Goal: Information Seeking & Learning: Learn about a topic

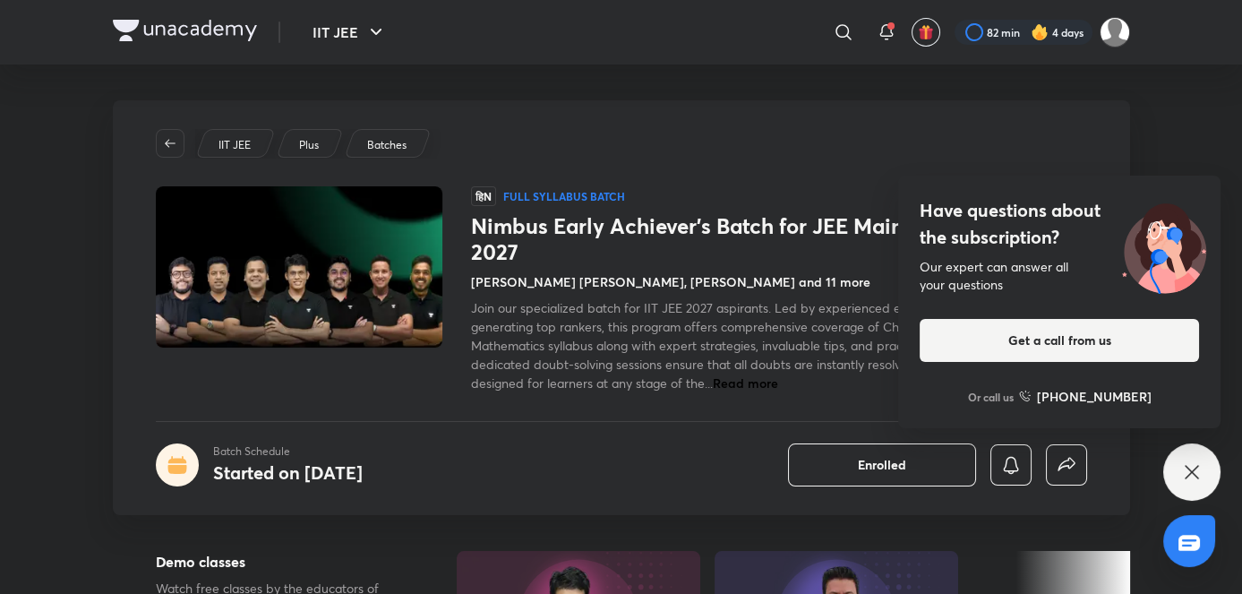
click at [1189, 475] on icon at bounding box center [1191, 471] width 13 height 13
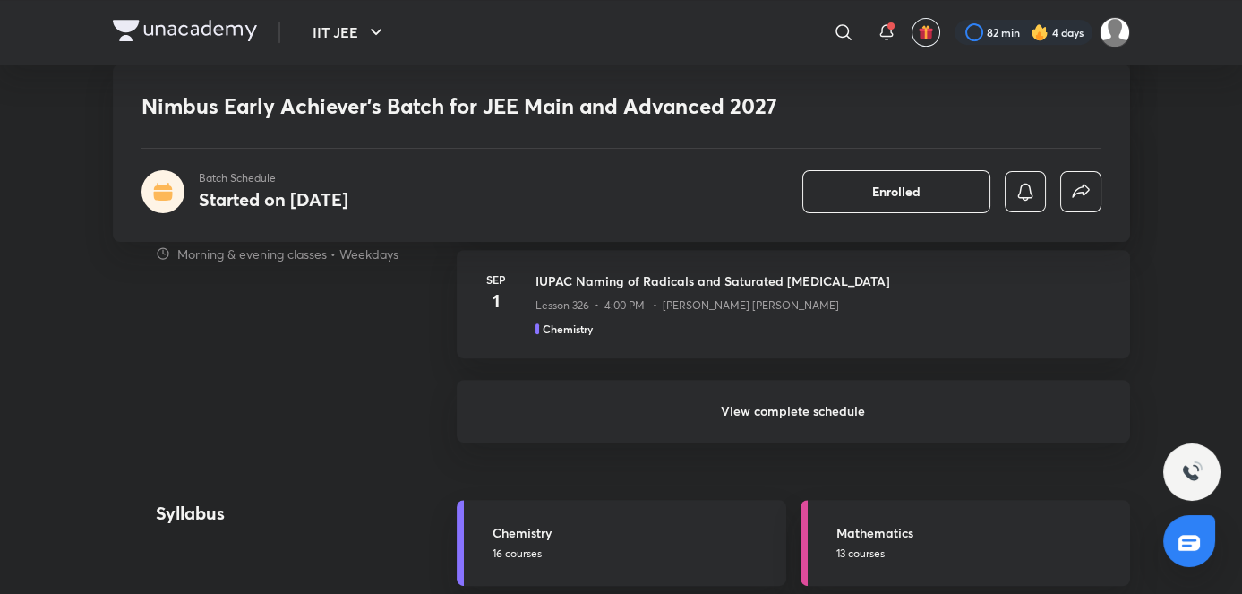
scroll to position [1683, 0]
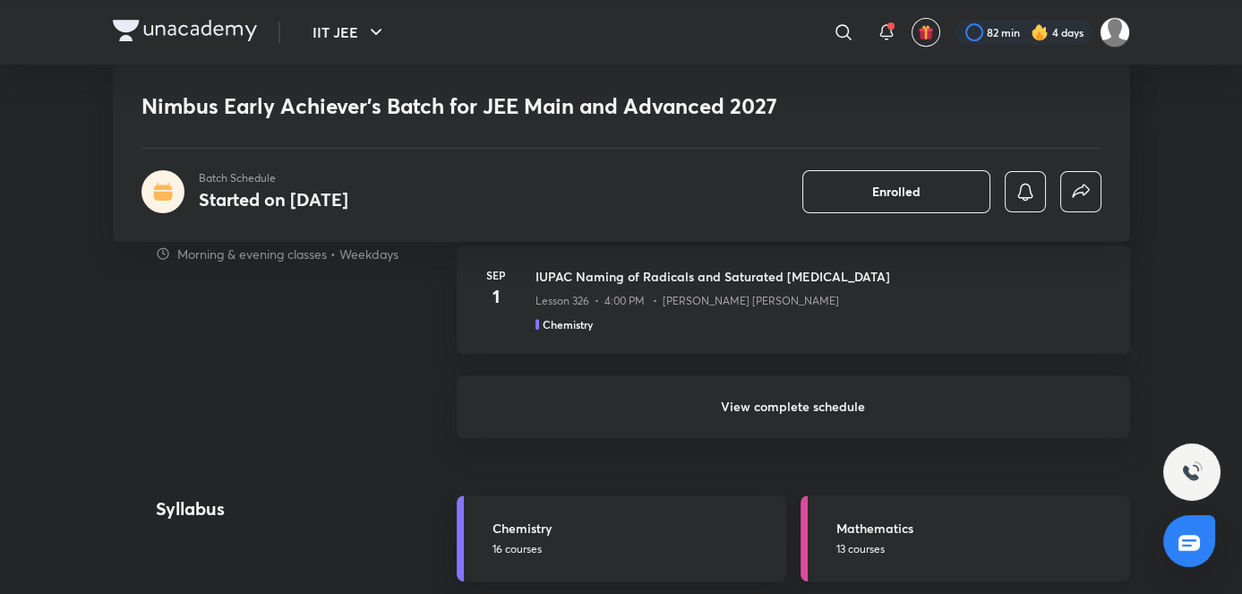
click at [878, 572] on link "Mathematics 13 courses" at bounding box center [966, 538] width 330 height 86
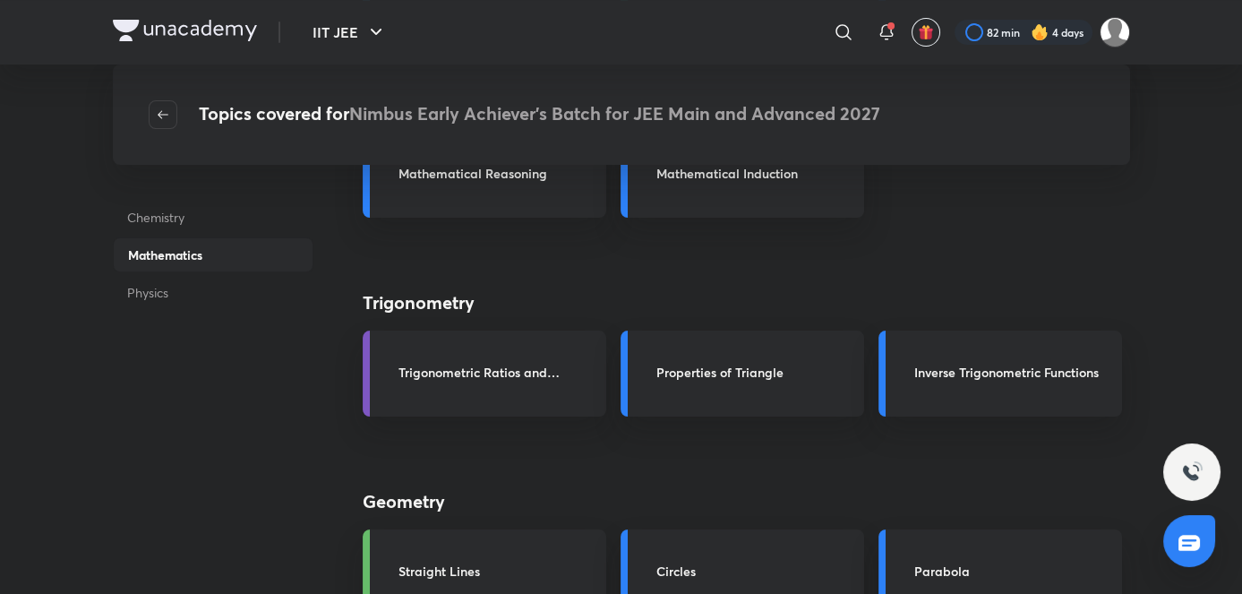
scroll to position [594, 0]
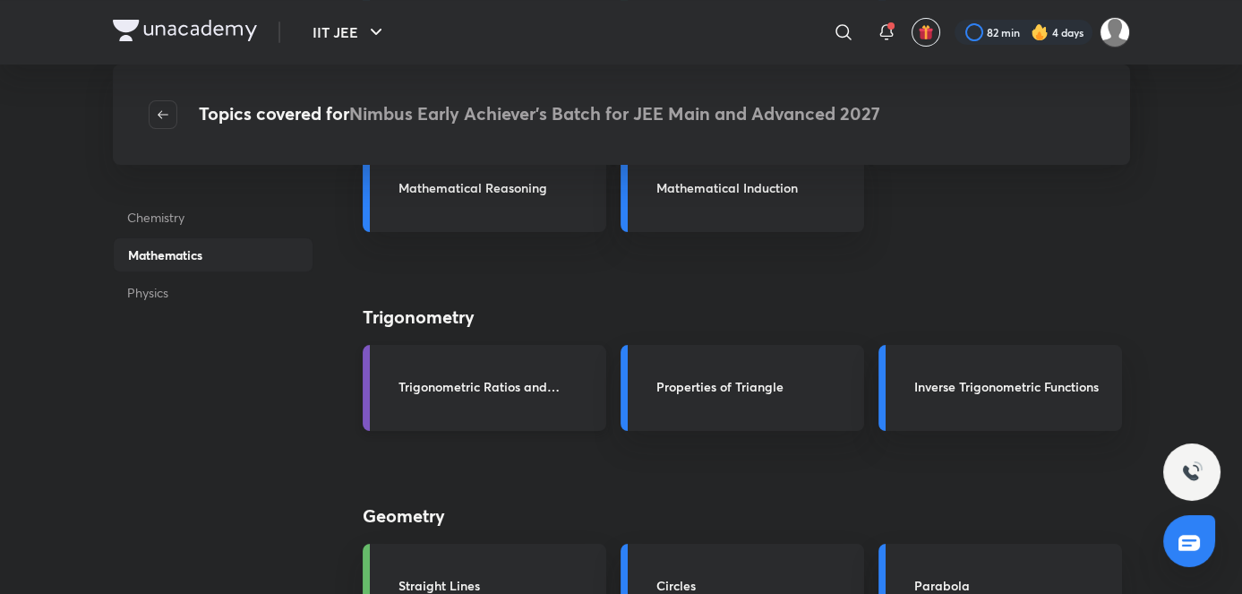
click at [530, 394] on h3 "Trigonometric Ratios and Identities" at bounding box center [496, 386] width 197 height 19
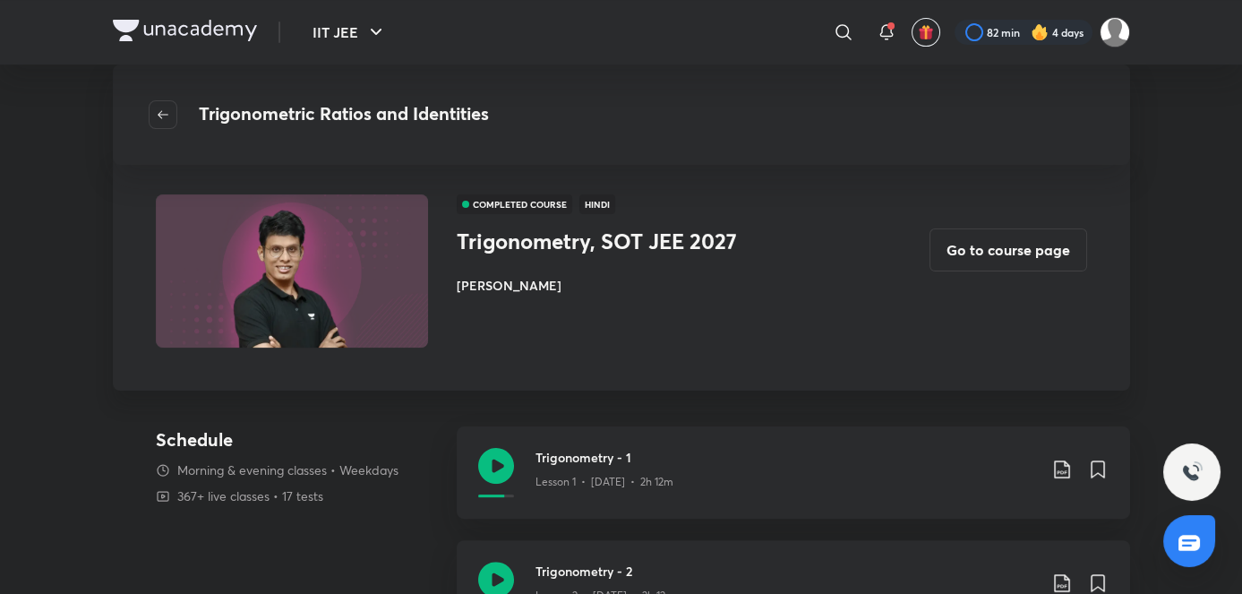
scroll to position [1234, 0]
click at [995, 265] on button "Go to course page" at bounding box center [1009, 249] width 158 height 43
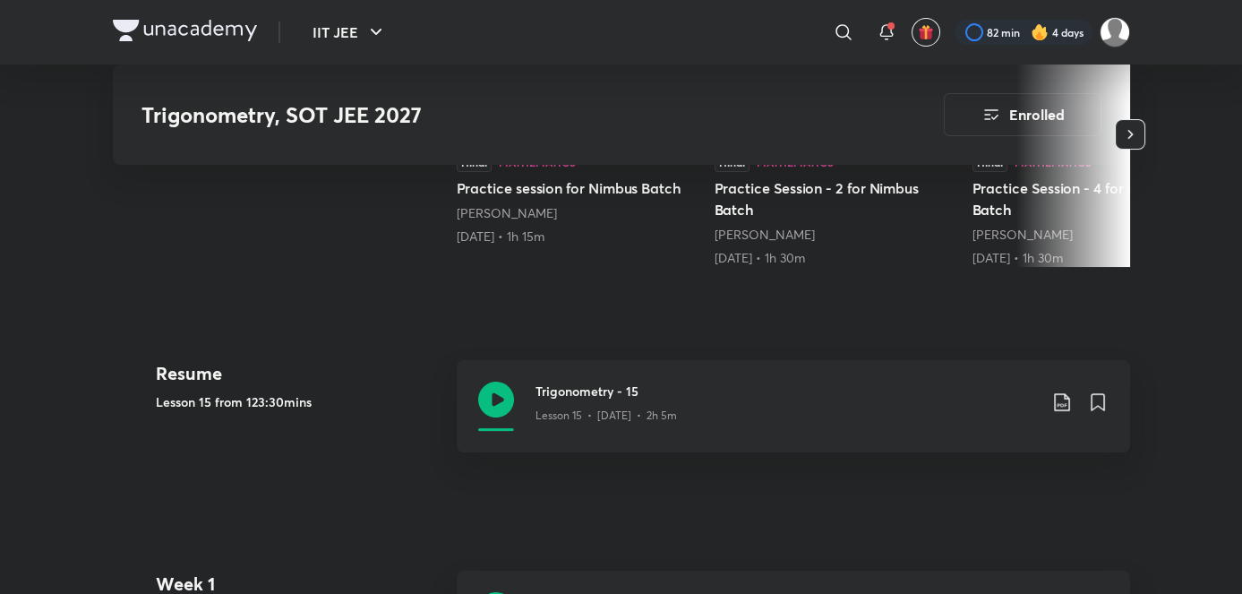
scroll to position [661, 0]
click at [1058, 390] on icon at bounding box center [1061, 400] width 21 height 21
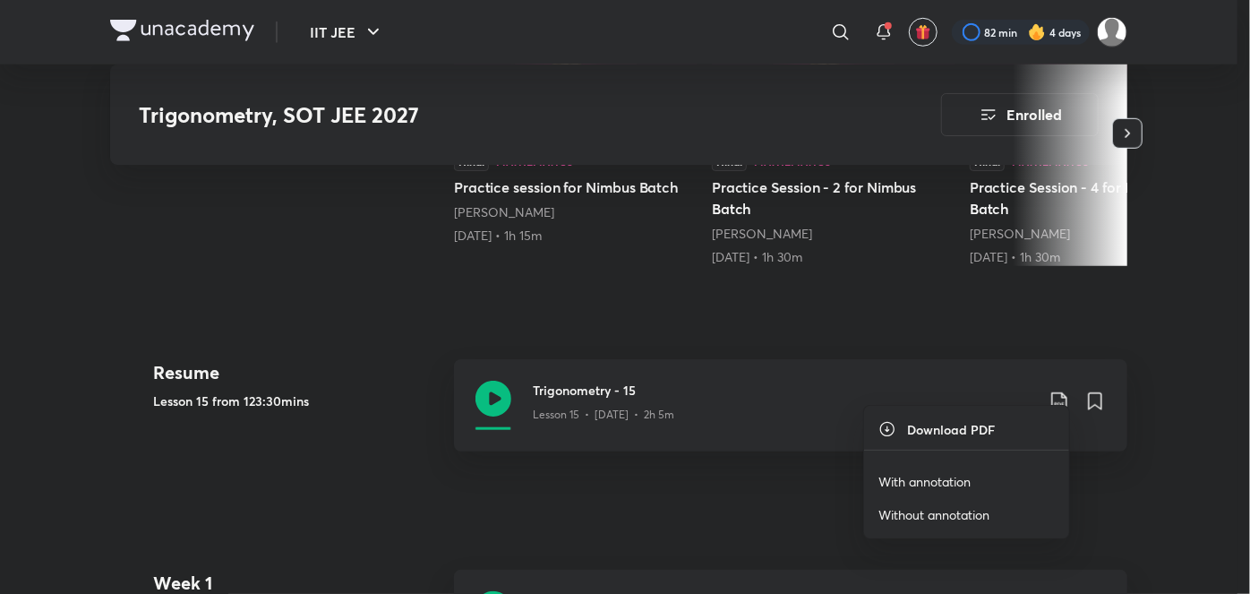
click at [909, 485] on p "With annotation" at bounding box center [924, 481] width 92 height 19
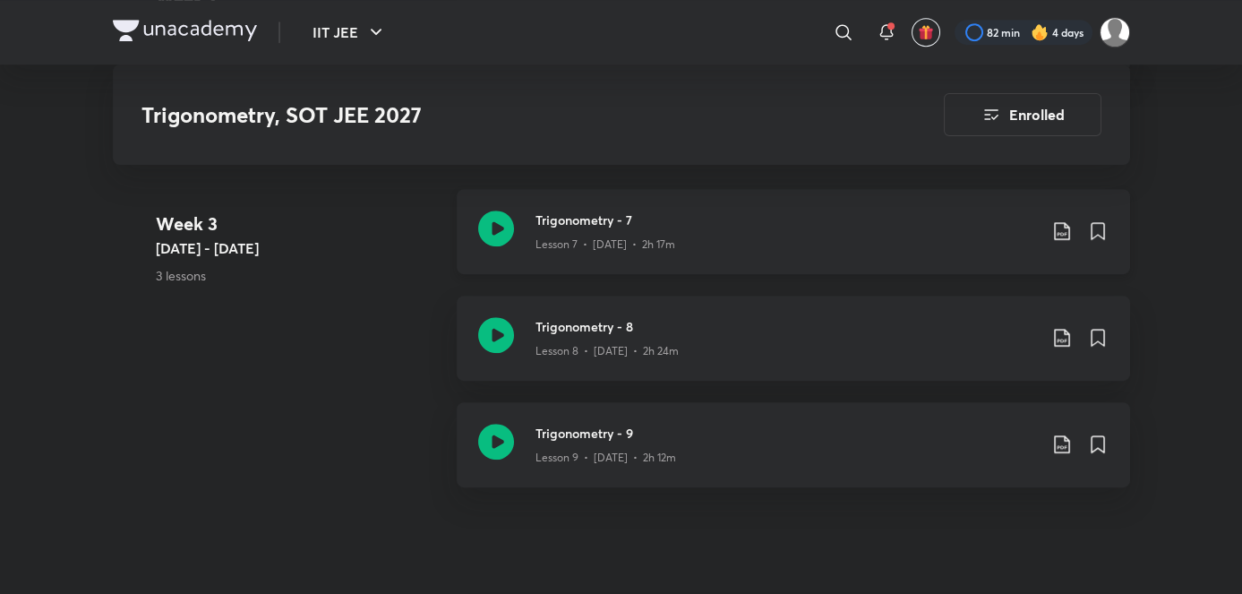
scroll to position [1872, 0]
click at [686, 338] on div "Lesson 8 • [DATE] • 2h 24m" at bounding box center [785, 349] width 501 height 23
click at [1067, 329] on icon at bounding box center [1061, 339] width 21 height 21
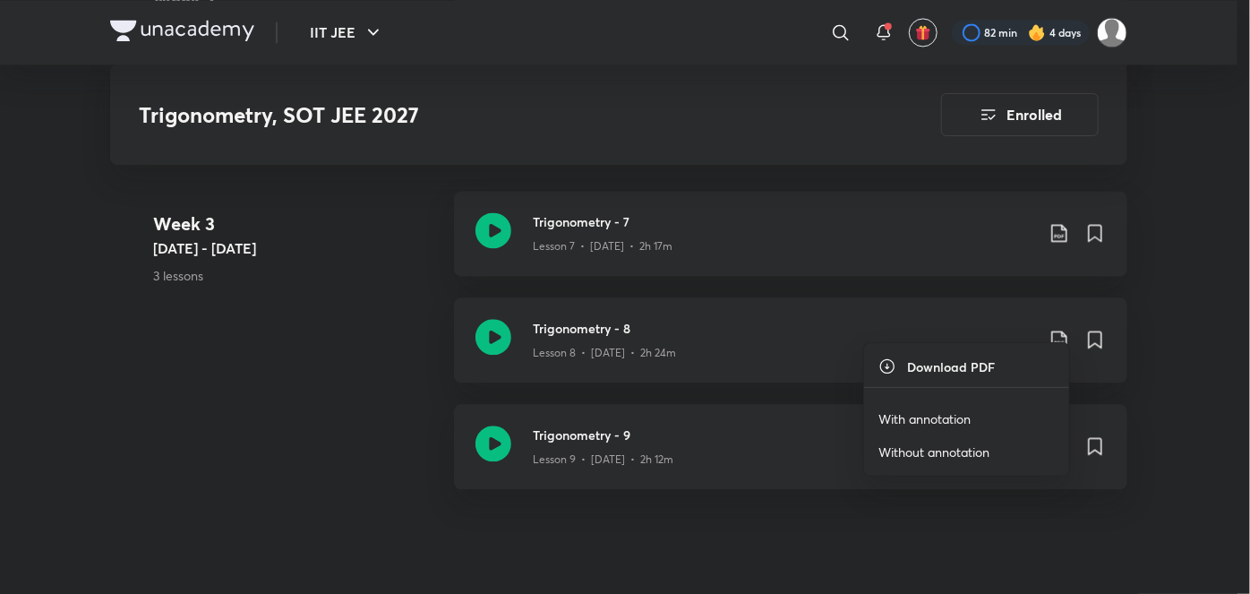
click at [916, 423] on p "With annotation" at bounding box center [924, 418] width 92 height 19
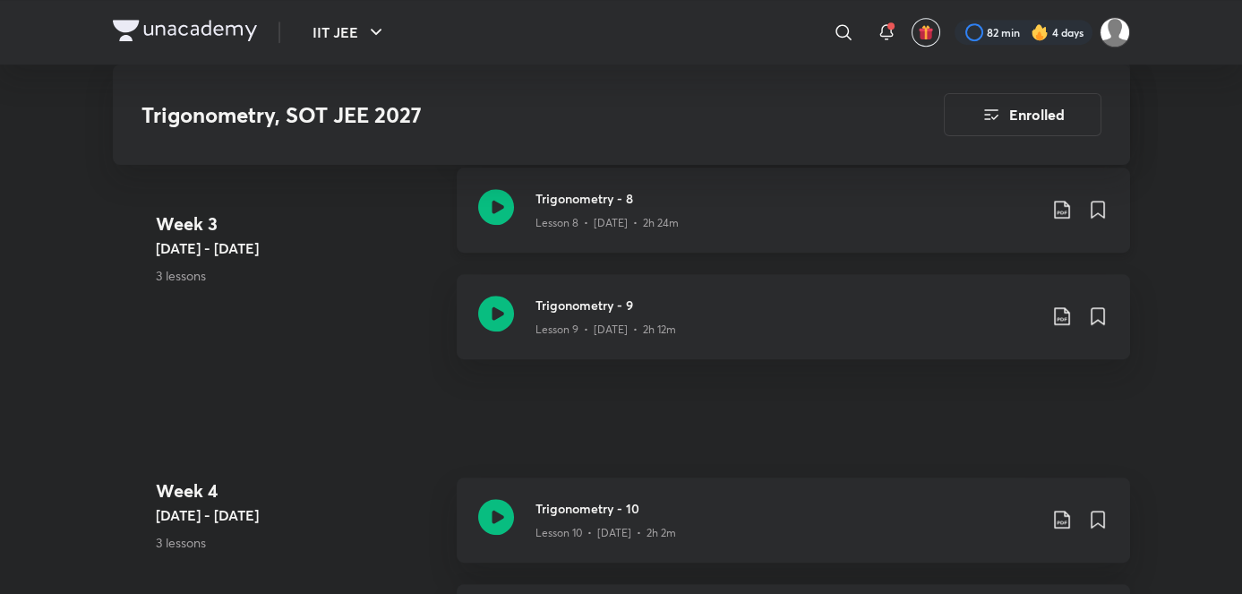
scroll to position [2005, 0]
click at [642, 319] on p "Lesson 9 • [DATE] • 2h 12m" at bounding box center [605, 327] width 141 height 16
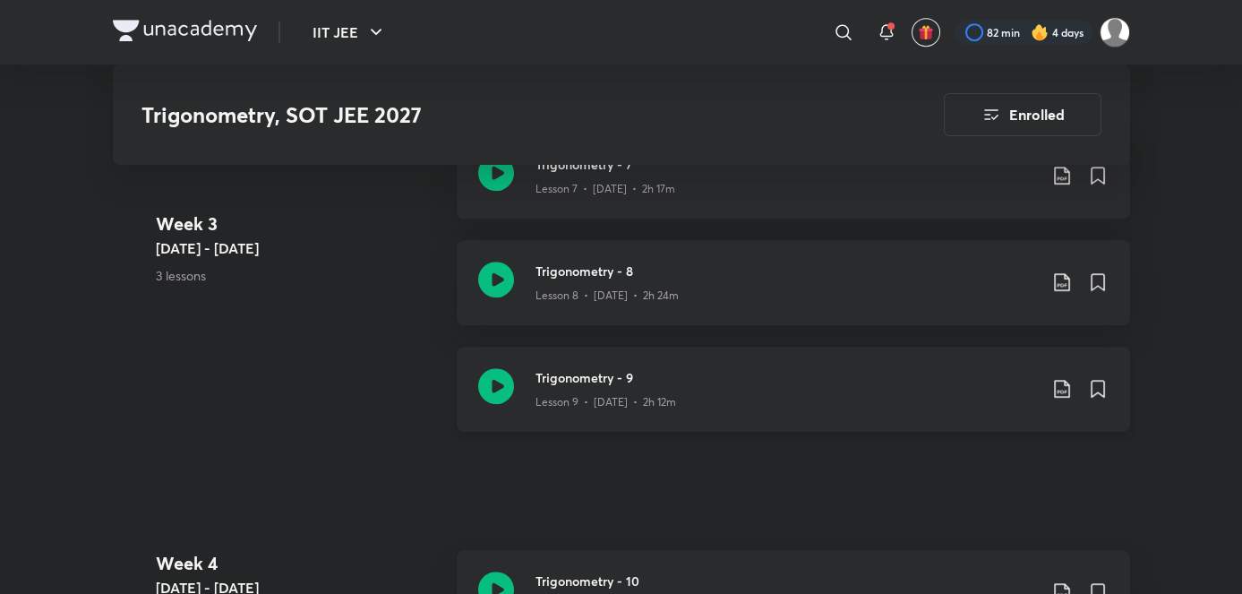
scroll to position [1932, 0]
click at [658, 393] on div "Trigonometry - 9 Lesson 9 • [DATE] • 2h 12m" at bounding box center [793, 387] width 673 height 85
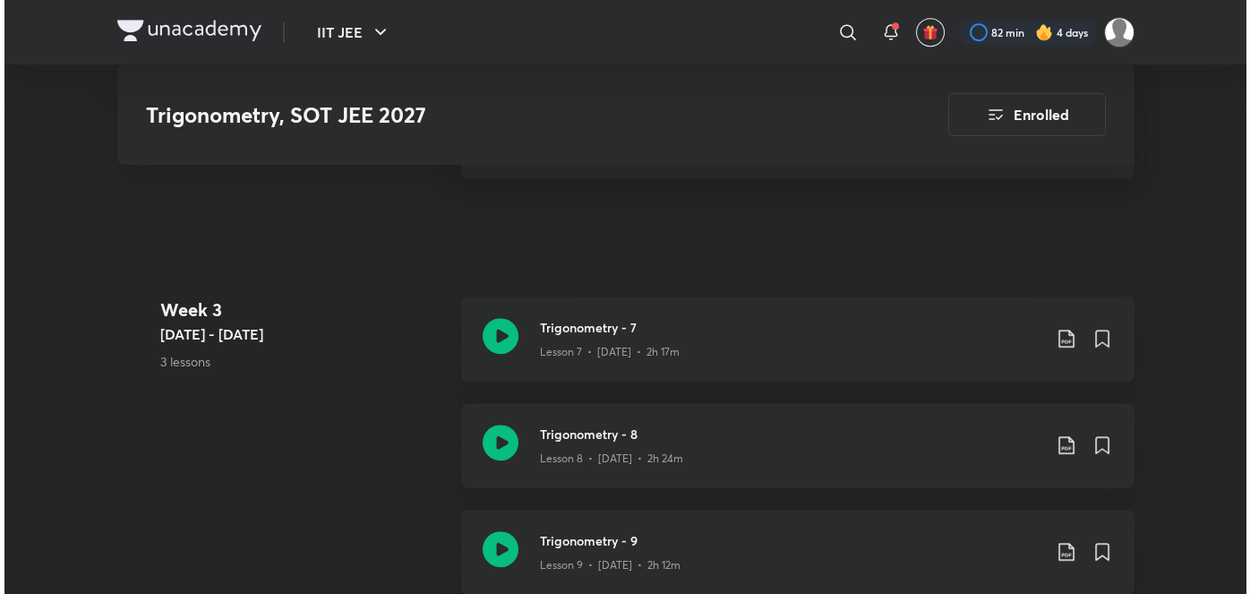
scroll to position [1748, 0]
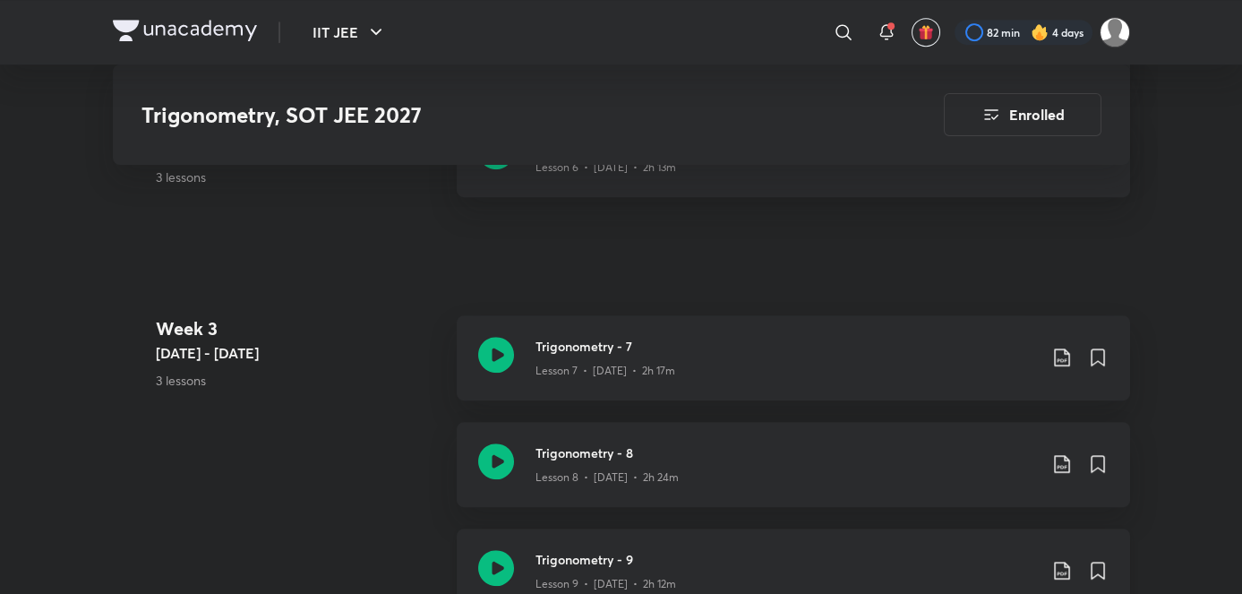
click at [1062, 560] on icon at bounding box center [1061, 570] width 21 height 21
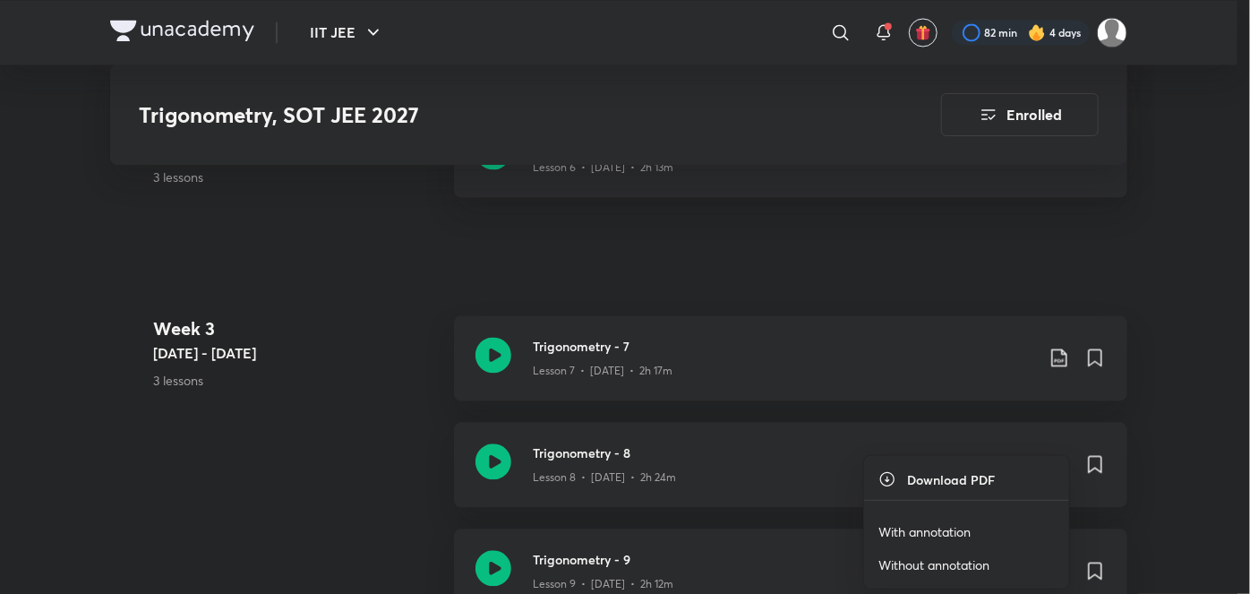
click at [926, 519] on li "With annotation" at bounding box center [966, 531] width 205 height 33
click at [917, 530] on p "With annotation" at bounding box center [924, 531] width 92 height 19
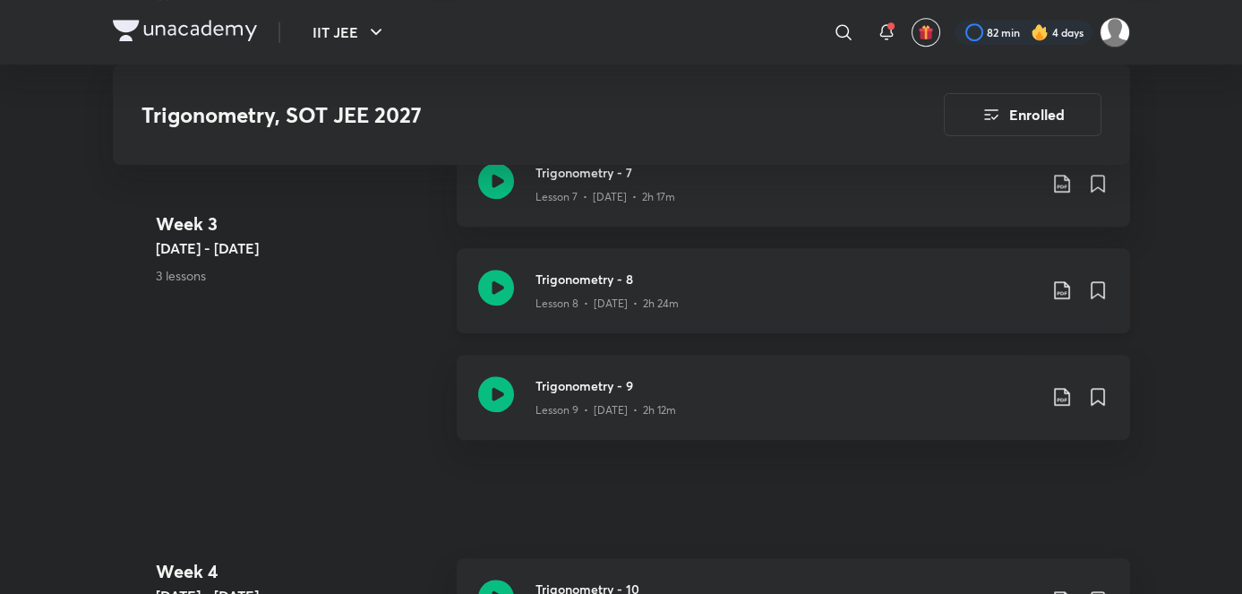
scroll to position [1923, 0]
click at [586, 411] on div "Trigonometry - 9 Lesson 9 • [DATE] • 2h 12m" at bounding box center [793, 395] width 673 height 85
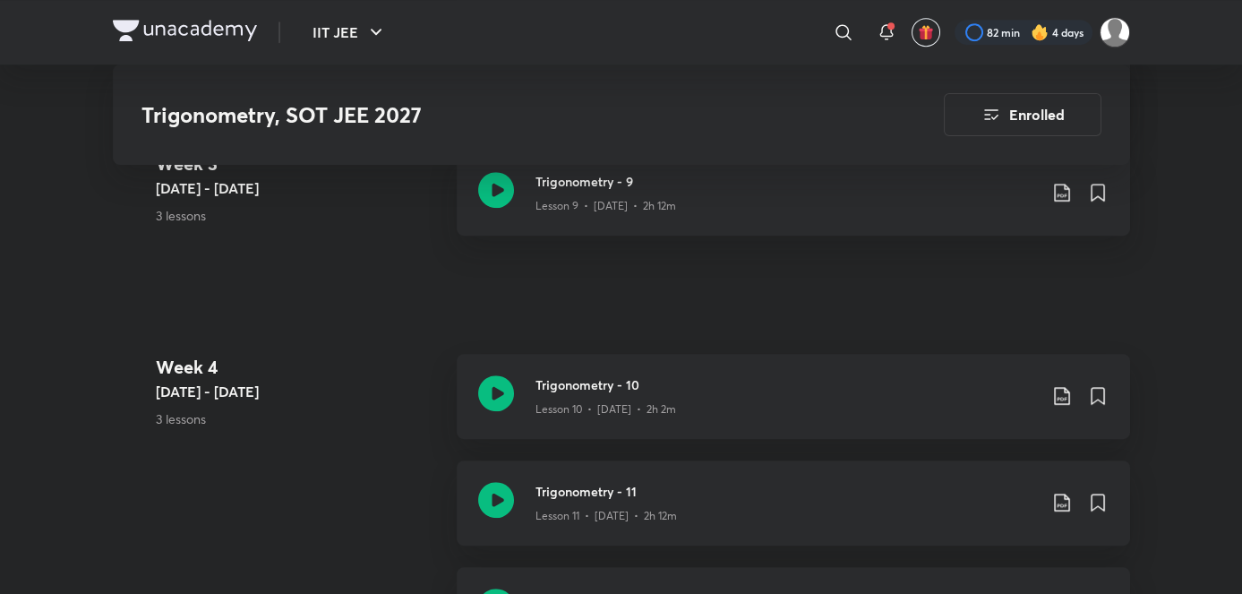
scroll to position [2146, 0]
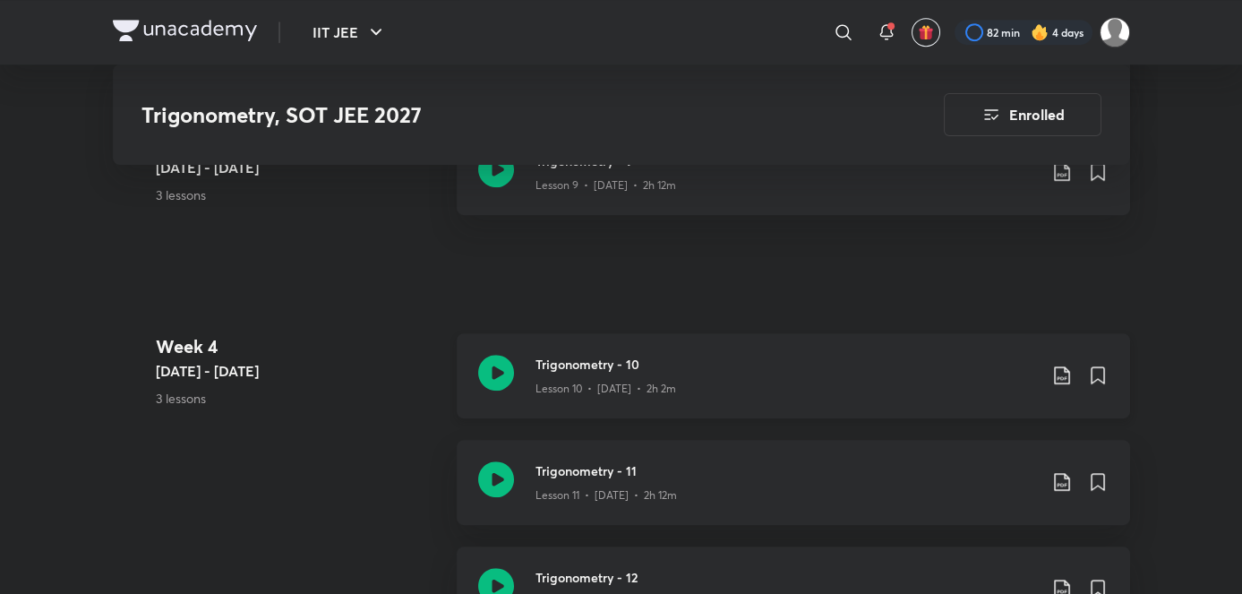
click at [578, 393] on div "Trigonometry - 10 Lesson 10 • [DATE] • 2h 2m" at bounding box center [793, 375] width 673 height 85
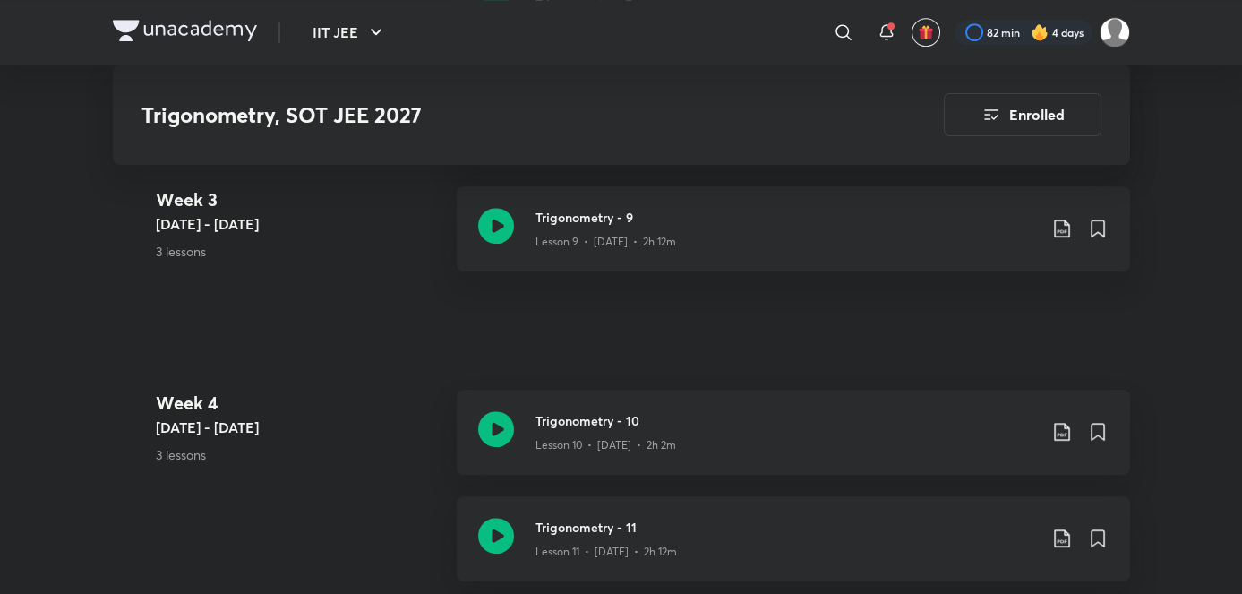
scroll to position [2100, 0]
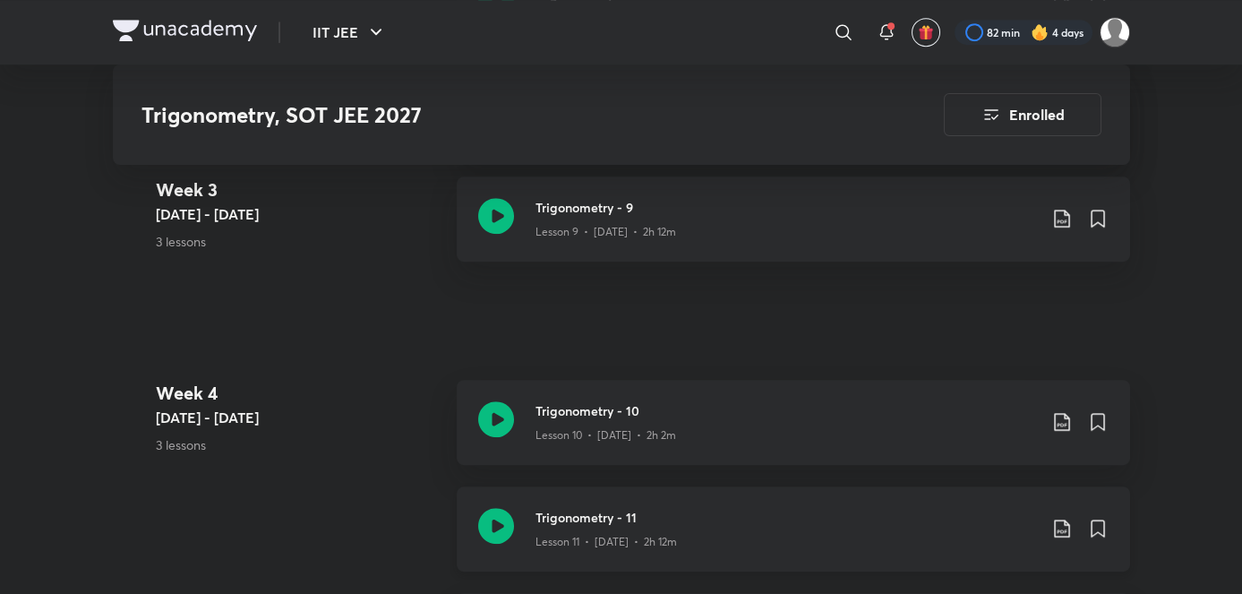
click at [518, 528] on div "Trigonometry - 11 Lesson 11 • [DATE] • 2h 12m" at bounding box center [793, 528] width 673 height 85
